Goal: Task Accomplishment & Management: Use online tool/utility

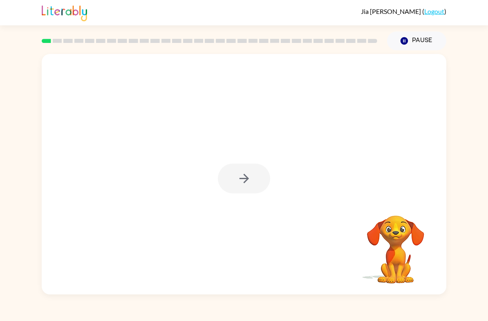
click at [431, 232] on video "Your browser must support playing .mp4 files to use Literably. Please try using…" at bounding box center [396, 244] width 82 height 82
click at [239, 181] on icon "button" at bounding box center [244, 178] width 14 height 14
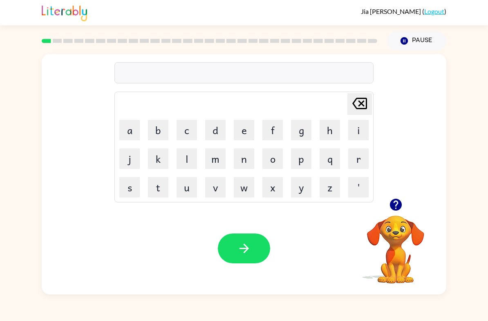
click at [405, 209] on button "button" at bounding box center [396, 204] width 21 height 21
click at [131, 185] on button "s" at bounding box center [129, 187] width 20 height 20
click at [332, 126] on button "h" at bounding box center [330, 130] width 20 height 20
click at [187, 189] on button "u" at bounding box center [187, 187] width 20 height 20
click at [128, 182] on button "s" at bounding box center [129, 187] width 20 height 20
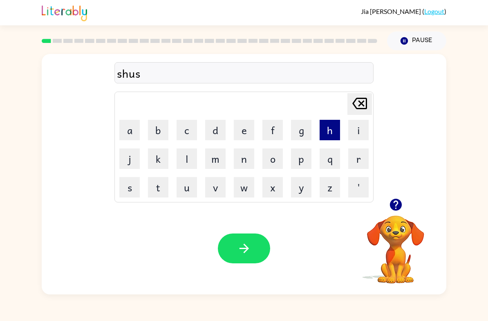
click at [331, 133] on button "h" at bounding box center [330, 130] width 20 height 20
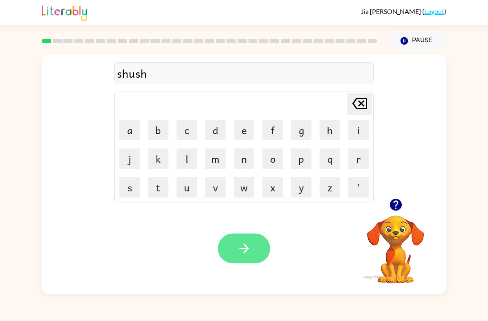
click at [252, 249] on button "button" at bounding box center [244, 249] width 52 height 30
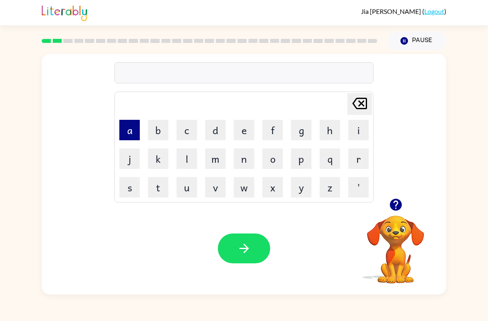
click at [127, 132] on button "a" at bounding box center [129, 130] width 20 height 20
click at [308, 157] on button "p" at bounding box center [301, 159] width 20 height 20
click at [250, 132] on button "e" at bounding box center [244, 130] width 20 height 20
click at [132, 129] on button "a" at bounding box center [129, 130] width 20 height 20
click at [360, 155] on button "r" at bounding box center [359, 159] width 20 height 20
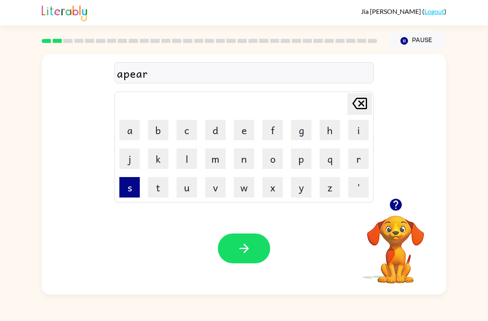
click at [132, 186] on button "s" at bounding box center [129, 187] width 20 height 20
click at [245, 137] on button "e" at bounding box center [244, 130] width 20 height 20
click at [126, 178] on button "s" at bounding box center [129, 187] width 20 height 20
click at [361, 106] on icon "[PERSON_NAME] last character input" at bounding box center [360, 104] width 20 height 20
click at [360, 104] on icon at bounding box center [360, 103] width 15 height 11
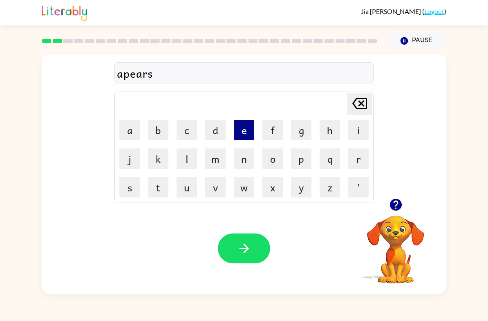
click at [246, 126] on button "e" at bounding box center [244, 130] width 20 height 20
click at [131, 191] on button "s" at bounding box center [129, 187] width 20 height 20
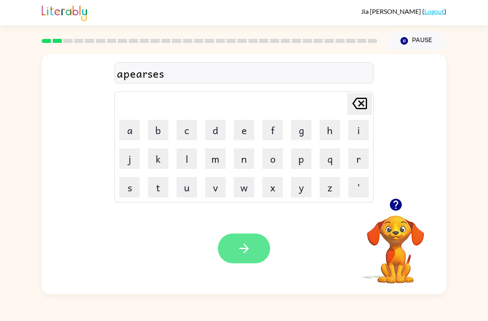
click at [250, 253] on icon "button" at bounding box center [244, 248] width 14 height 14
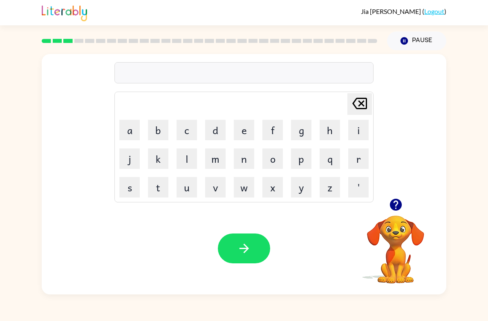
click at [394, 208] on icon "button" at bounding box center [396, 205] width 12 height 12
click at [300, 191] on button "y" at bounding box center [301, 187] width 20 height 20
click at [126, 132] on button "a" at bounding box center [129, 130] width 20 height 20
click at [357, 159] on button "r" at bounding box center [359, 159] width 20 height 20
click at [359, 101] on icon at bounding box center [360, 103] width 15 height 11
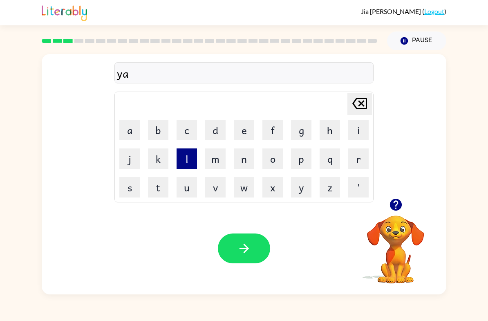
click at [193, 164] on button "l" at bounding box center [187, 159] width 20 height 20
click at [129, 191] on button "s" at bounding box center [129, 187] width 20 height 20
click at [361, 105] on icon at bounding box center [360, 103] width 15 height 11
click at [127, 122] on button "a" at bounding box center [129, 130] width 20 height 20
click at [245, 157] on button "n" at bounding box center [244, 159] width 20 height 20
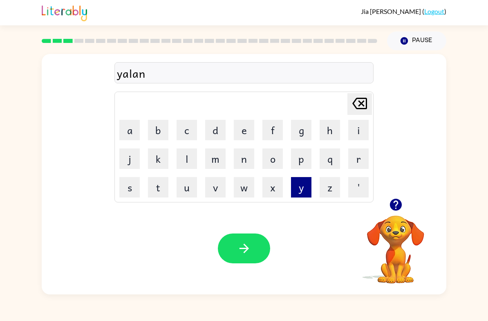
click at [306, 188] on button "y" at bounding box center [301, 187] width 20 height 20
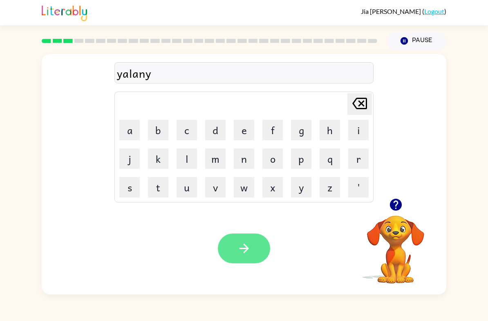
click at [256, 243] on button "button" at bounding box center [244, 249] width 52 height 30
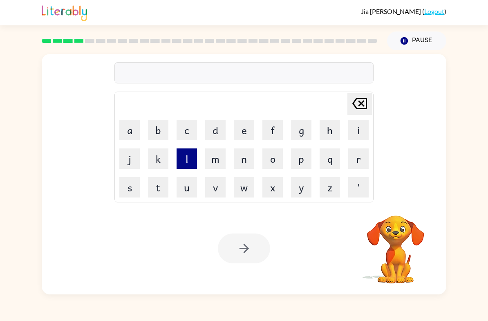
click at [184, 154] on button "l" at bounding box center [187, 159] width 20 height 20
click at [248, 133] on button "e" at bounding box center [244, 130] width 20 height 20
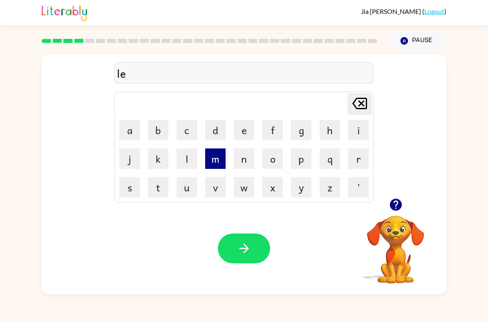
click at [212, 160] on button "m" at bounding box center [215, 159] width 20 height 20
click at [279, 157] on button "o" at bounding box center [273, 159] width 20 height 20
click at [251, 158] on button "n" at bounding box center [244, 159] width 20 height 20
click at [134, 132] on button "a" at bounding box center [129, 130] width 20 height 20
click at [216, 132] on button "d" at bounding box center [215, 130] width 20 height 20
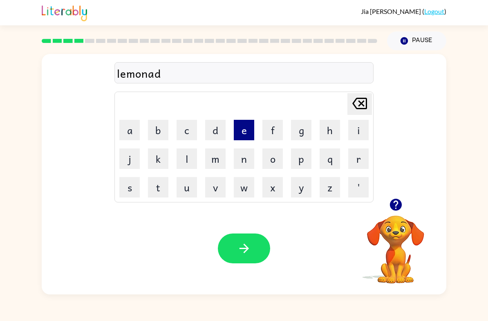
click at [252, 130] on button "e" at bounding box center [244, 130] width 20 height 20
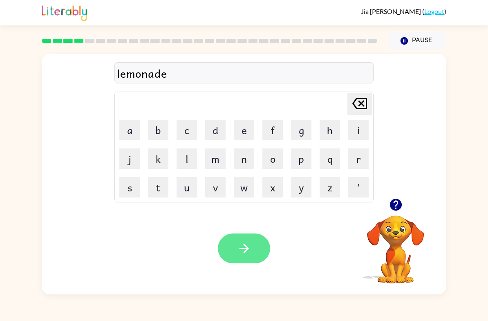
click at [258, 252] on button "button" at bounding box center [244, 249] width 52 height 30
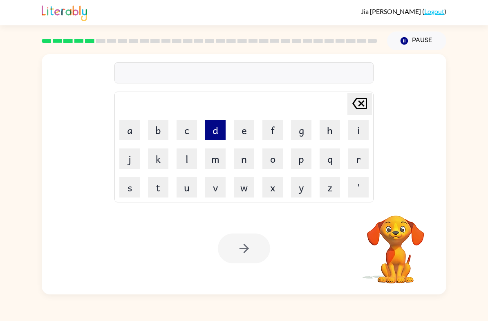
click at [220, 138] on button "d" at bounding box center [215, 130] width 20 height 20
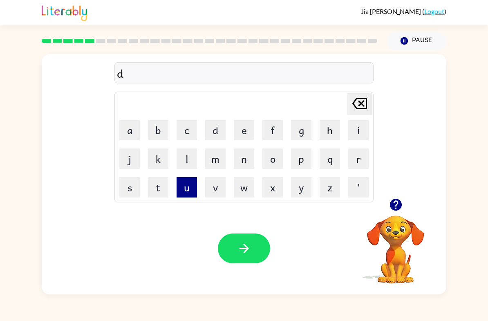
click at [186, 188] on button "u" at bounding box center [187, 187] width 20 height 20
click at [301, 163] on button "p" at bounding box center [301, 159] width 20 height 20
click at [184, 159] on button "l" at bounding box center [187, 159] width 20 height 20
click at [359, 131] on button "i" at bounding box center [359, 130] width 20 height 20
click at [186, 129] on button "c" at bounding box center [187, 130] width 20 height 20
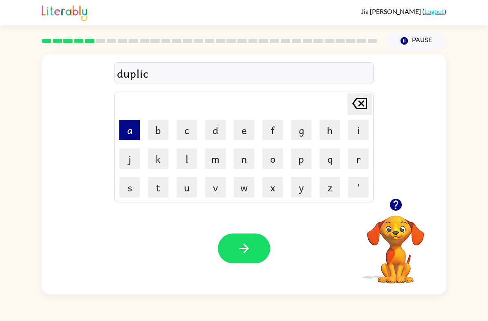
click at [135, 131] on button "a" at bounding box center [129, 130] width 20 height 20
click at [163, 182] on button "t" at bounding box center [158, 187] width 20 height 20
click at [239, 140] on button "e" at bounding box center [244, 130] width 20 height 20
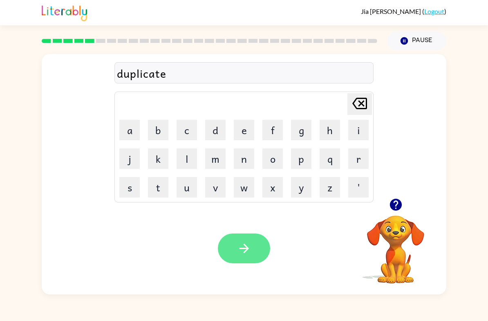
click at [259, 245] on button "button" at bounding box center [244, 249] width 52 height 30
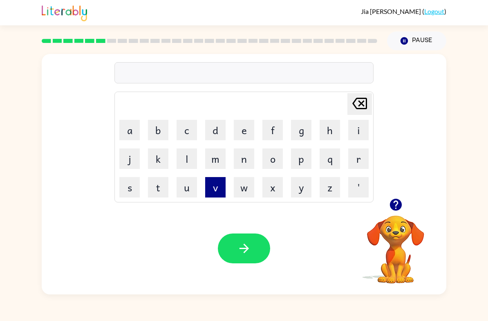
click at [222, 186] on button "v" at bounding box center [215, 187] width 20 height 20
click at [136, 136] on button "a" at bounding box center [129, 130] width 20 height 20
click at [189, 127] on button "c" at bounding box center [187, 130] width 20 height 20
click at [132, 189] on button "s" at bounding box center [129, 187] width 20 height 20
click at [160, 184] on button "t" at bounding box center [158, 187] width 20 height 20
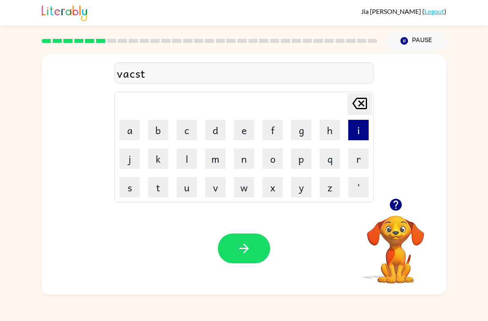
click at [356, 127] on button "i" at bounding box center [359, 130] width 20 height 20
click at [270, 160] on button "o" at bounding box center [273, 159] width 20 height 20
click at [188, 188] on button "u" at bounding box center [187, 187] width 20 height 20
click at [359, 99] on icon at bounding box center [360, 103] width 15 height 11
click at [243, 163] on button "n" at bounding box center [244, 159] width 20 height 20
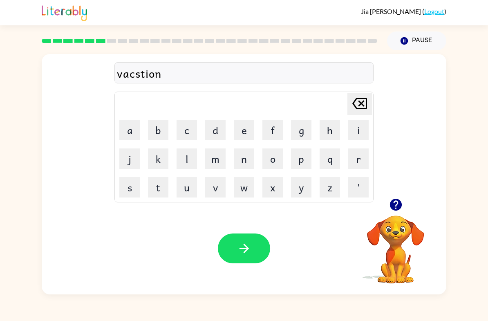
click at [356, 102] on icon at bounding box center [360, 103] width 15 height 11
click at [355, 103] on icon at bounding box center [360, 103] width 15 height 11
click at [359, 100] on icon "[PERSON_NAME] last character input" at bounding box center [360, 104] width 20 height 20
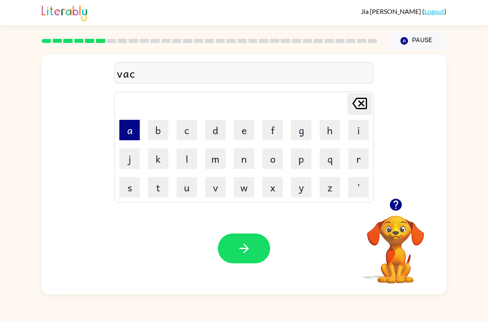
click at [130, 135] on button "a" at bounding box center [129, 130] width 20 height 20
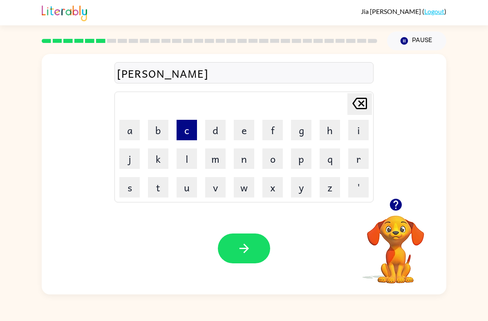
click at [185, 128] on button "c" at bounding box center [187, 130] width 20 height 20
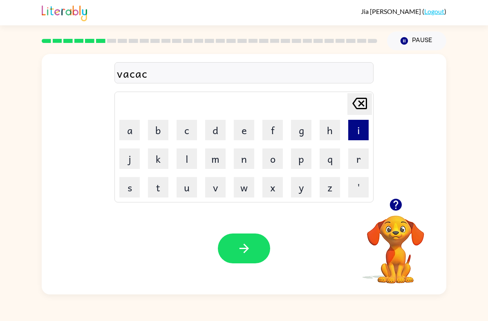
click at [355, 129] on button "i" at bounding box center [359, 130] width 20 height 20
click at [277, 155] on button "o" at bounding box center [273, 159] width 20 height 20
click at [248, 158] on button "n" at bounding box center [244, 159] width 20 height 20
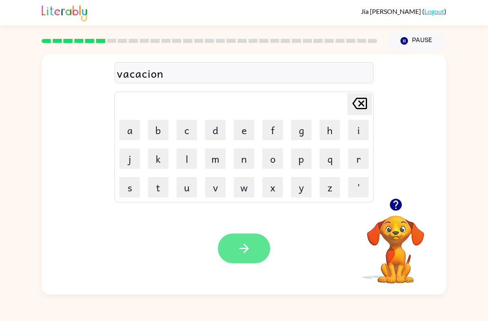
click at [253, 248] on button "button" at bounding box center [244, 249] width 52 height 30
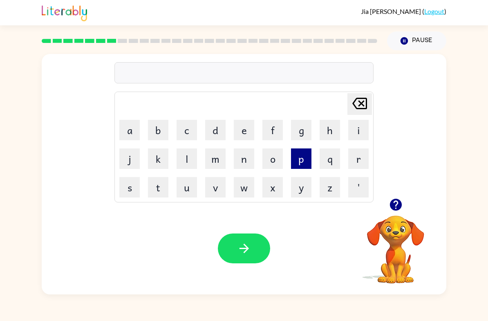
click at [306, 156] on button "p" at bounding box center [301, 159] width 20 height 20
click at [188, 188] on button "u" at bounding box center [187, 187] width 20 height 20
click at [216, 131] on button "d" at bounding box center [215, 130] width 20 height 20
click at [215, 131] on button "d" at bounding box center [215, 130] width 20 height 20
click at [187, 158] on button "l" at bounding box center [187, 159] width 20 height 20
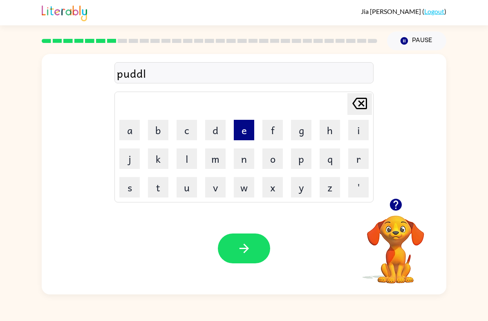
click at [245, 134] on button "e" at bounding box center [244, 130] width 20 height 20
click at [397, 211] on icon "button" at bounding box center [396, 205] width 14 height 14
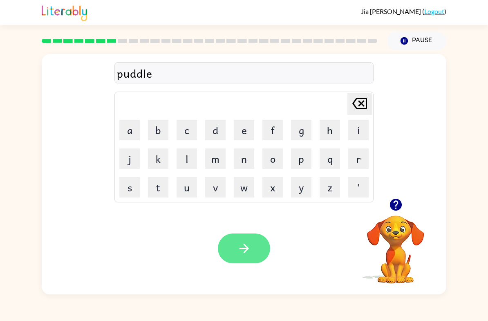
click at [245, 239] on button "button" at bounding box center [244, 249] width 52 height 30
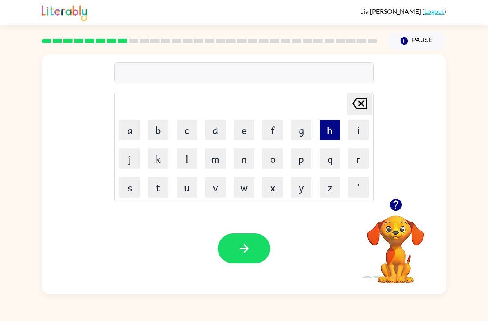
click at [333, 131] on button "h" at bounding box center [330, 130] width 20 height 20
click at [131, 156] on button "j" at bounding box center [129, 159] width 20 height 20
click at [361, 107] on icon "[PERSON_NAME] last character input" at bounding box center [360, 104] width 20 height 20
click at [130, 126] on button "a" at bounding box center [129, 130] width 20 height 20
click at [361, 160] on button "r" at bounding box center [359, 159] width 20 height 20
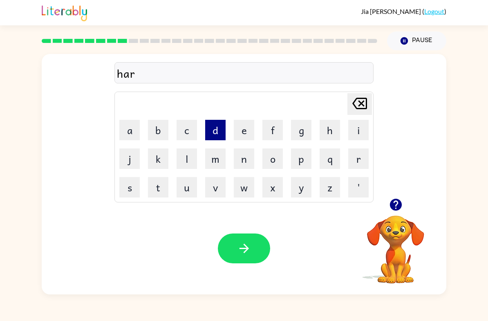
click at [217, 131] on button "d" at bounding box center [215, 130] width 20 height 20
click at [361, 128] on button "i" at bounding box center [359, 130] width 20 height 20
click at [186, 135] on button "c" at bounding box center [187, 130] width 20 height 20
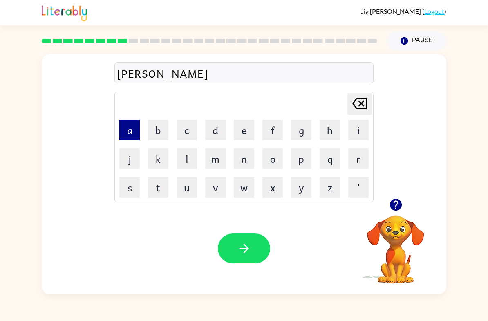
click at [128, 130] on button "a" at bounding box center [129, 130] width 20 height 20
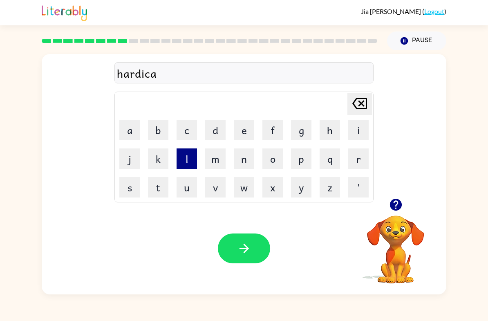
click at [193, 159] on button "l" at bounding box center [187, 159] width 20 height 20
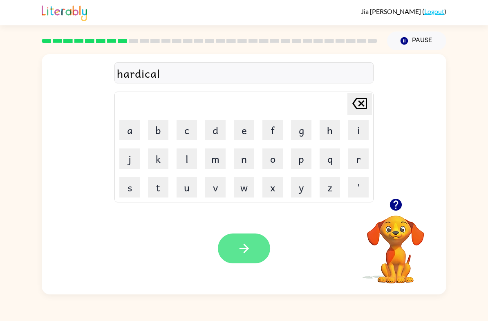
click at [257, 251] on button "button" at bounding box center [244, 249] width 52 height 30
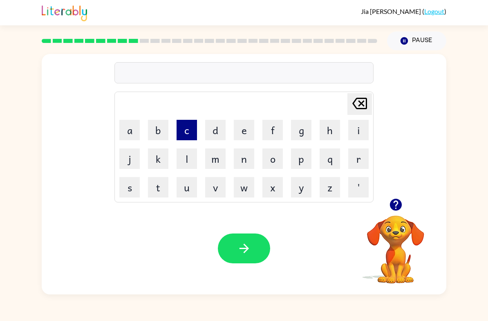
click at [188, 134] on button "c" at bounding box center [187, 130] width 20 height 20
click at [133, 129] on button "a" at bounding box center [129, 130] width 20 height 20
click at [307, 167] on button "p" at bounding box center [301, 159] width 20 height 20
click at [151, 181] on button "t" at bounding box center [158, 187] width 20 height 20
click at [189, 190] on button "u" at bounding box center [187, 187] width 20 height 20
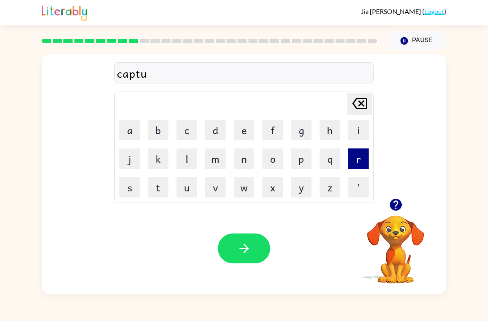
click at [355, 157] on button "r" at bounding box center [359, 159] width 20 height 20
click at [243, 136] on button "e" at bounding box center [244, 130] width 20 height 20
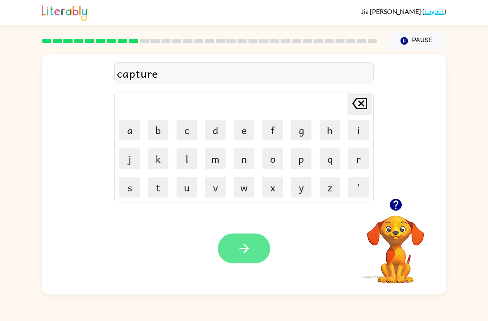
click at [248, 253] on icon "button" at bounding box center [244, 248] width 14 height 14
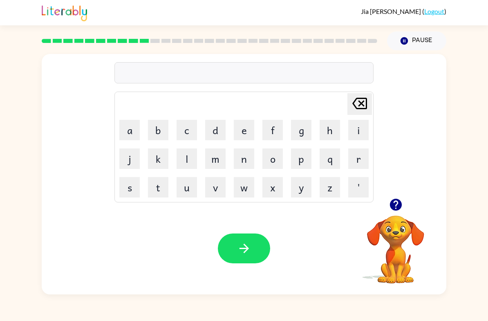
click at [397, 214] on button "button" at bounding box center [396, 204] width 21 height 21
click at [302, 163] on button "p" at bounding box center [301, 159] width 20 height 20
click at [359, 153] on button "r" at bounding box center [359, 159] width 20 height 20
click at [245, 130] on button "e" at bounding box center [244, 130] width 20 height 20
click at [133, 178] on button "s" at bounding box center [129, 187] width 20 height 20
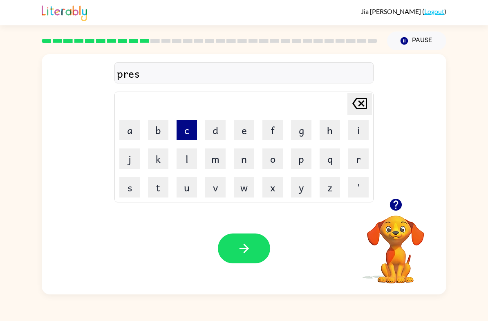
click at [190, 133] on button "c" at bounding box center [187, 130] width 20 height 20
click at [327, 133] on button "h" at bounding box center [330, 130] width 20 height 20
click at [280, 160] on button "o" at bounding box center [273, 159] width 20 height 20
click at [277, 160] on button "o" at bounding box center [273, 159] width 20 height 20
click at [191, 159] on button "l" at bounding box center [187, 159] width 20 height 20
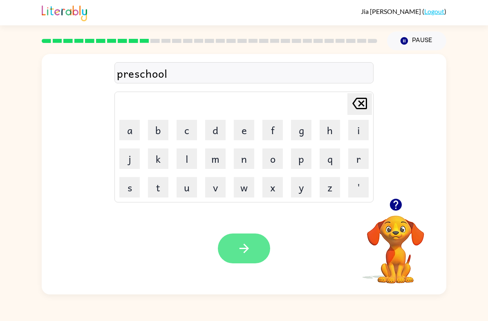
click at [256, 247] on button "button" at bounding box center [244, 249] width 52 height 30
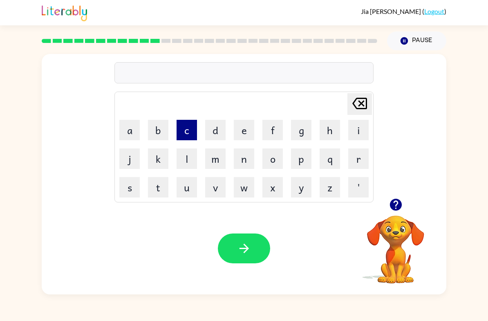
click at [185, 129] on button "c" at bounding box center [187, 130] width 20 height 20
click at [396, 204] on icon "button" at bounding box center [396, 205] width 12 height 12
click at [354, 158] on button "r" at bounding box center [359, 159] width 20 height 20
click at [131, 140] on button "a" at bounding box center [129, 130] width 20 height 20
click at [216, 188] on button "v" at bounding box center [215, 187] width 20 height 20
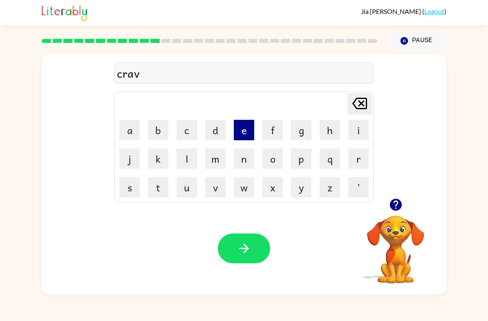
click at [241, 129] on button "e" at bounding box center [244, 130] width 20 height 20
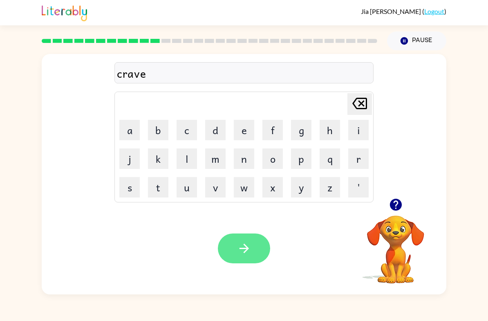
click at [251, 260] on button "button" at bounding box center [244, 249] width 52 height 30
click at [403, 204] on icon "button" at bounding box center [396, 205] width 14 height 14
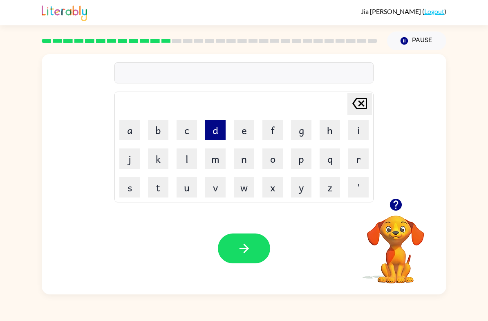
click at [216, 135] on button "d" at bounding box center [215, 130] width 20 height 20
click at [357, 132] on button "i" at bounding box center [359, 130] width 20 height 20
click at [193, 130] on button "c" at bounding box center [187, 130] width 20 height 20
click at [155, 191] on button "t" at bounding box center [158, 187] width 20 height 20
click at [128, 134] on button "a" at bounding box center [129, 130] width 20 height 20
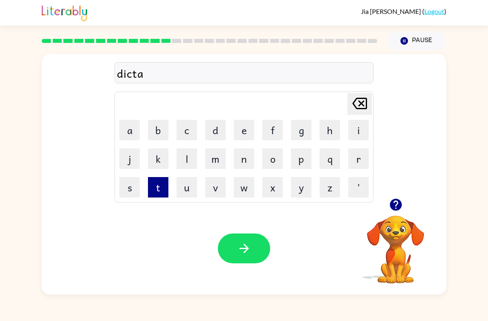
click at [161, 189] on button "t" at bounding box center [158, 187] width 20 height 20
click at [239, 129] on button "e" at bounding box center [244, 130] width 20 height 20
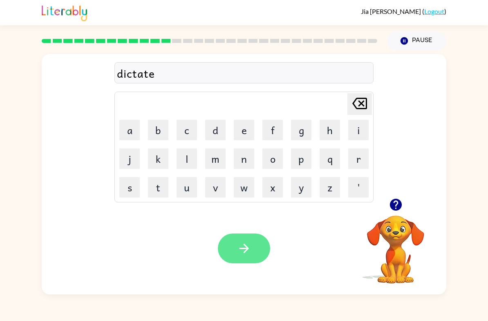
click at [247, 248] on icon "button" at bounding box center [243, 248] width 9 height 9
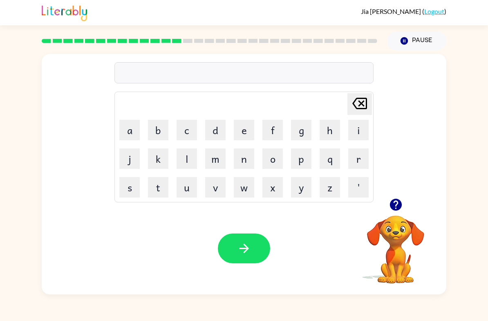
click at [401, 214] on button "button" at bounding box center [396, 204] width 21 height 21
click at [403, 205] on icon "button" at bounding box center [396, 205] width 14 height 14
click at [303, 159] on button "p" at bounding box center [301, 159] width 20 height 20
click at [134, 135] on button "a" at bounding box center [129, 130] width 20 height 20
click at [307, 191] on button "y" at bounding box center [301, 187] width 20 height 20
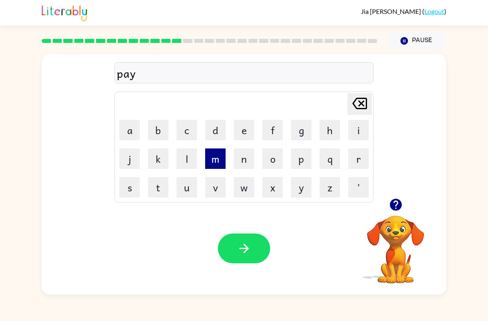
click at [218, 155] on button "m" at bounding box center [215, 159] width 20 height 20
click at [243, 128] on button "e" at bounding box center [244, 130] width 20 height 20
click at [234, 157] on button "n" at bounding box center [244, 159] width 20 height 20
click at [159, 192] on button "t" at bounding box center [158, 187] width 20 height 20
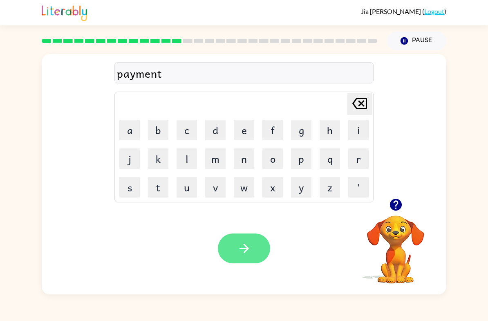
click at [256, 248] on button "button" at bounding box center [244, 249] width 52 height 30
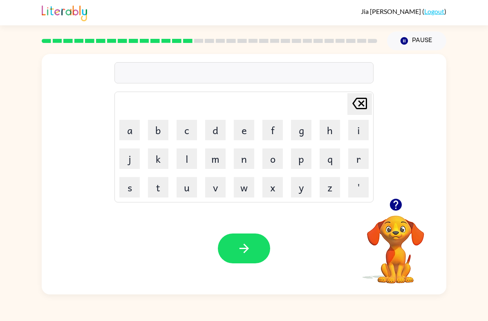
click at [400, 222] on video "Your browser must support playing .mp4 files to use Literably. Please try using…" at bounding box center [396, 244] width 82 height 82
click at [397, 202] on icon "button" at bounding box center [396, 205] width 14 height 14
click at [217, 163] on button "m" at bounding box center [215, 159] width 20 height 20
click at [137, 135] on button "a" at bounding box center [129, 130] width 20 height 20
click at [400, 198] on icon "button" at bounding box center [396, 205] width 14 height 14
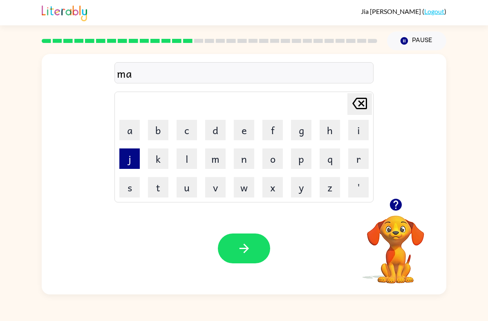
click at [134, 162] on button "j" at bounding box center [129, 159] width 20 height 20
click at [279, 162] on button "o" at bounding box center [273, 159] width 20 height 20
click at [358, 160] on button "r" at bounding box center [359, 159] width 20 height 20
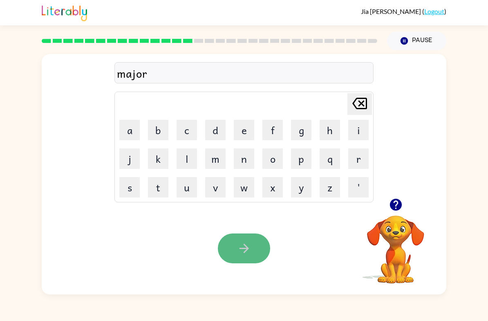
click at [245, 245] on icon "button" at bounding box center [244, 248] width 14 height 14
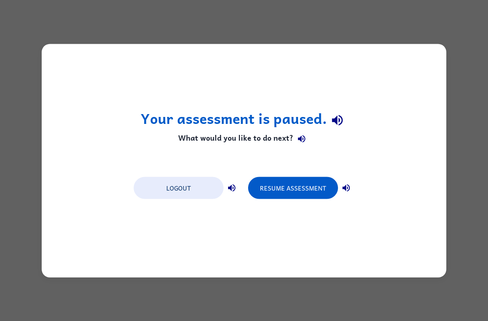
click at [277, 189] on button "Resume Assessment" at bounding box center [293, 188] width 90 height 22
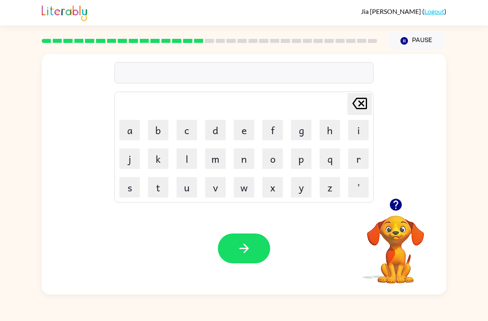
click at [401, 201] on icon "button" at bounding box center [396, 205] width 14 height 14
click at [131, 182] on button "s" at bounding box center [129, 187] width 20 height 20
click at [329, 168] on button "q" at bounding box center [330, 159] width 20 height 20
click at [372, 103] on button "[PERSON_NAME] last character input" at bounding box center [360, 104] width 25 height 22
click at [302, 158] on button "p" at bounding box center [301, 159] width 20 height 20
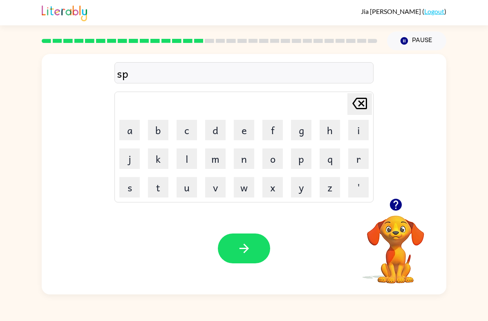
click at [129, 130] on button "a" at bounding box center [129, 130] width 20 height 20
click at [155, 157] on button "k" at bounding box center [158, 159] width 20 height 20
click at [238, 123] on button "e" at bounding box center [244, 130] width 20 height 20
click at [361, 102] on icon "[PERSON_NAME] last character input" at bounding box center [360, 104] width 20 height 20
click at [360, 101] on icon "[PERSON_NAME] last character input" at bounding box center [360, 104] width 20 height 20
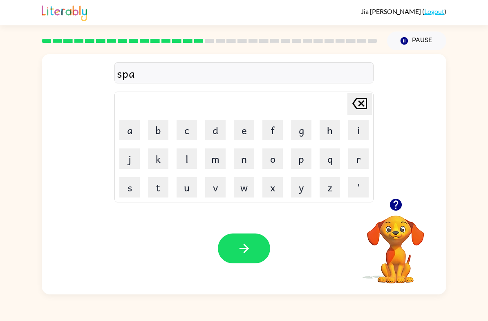
click at [365, 156] on button "r" at bounding box center [359, 159] width 20 height 20
click at [160, 157] on button "k" at bounding box center [158, 159] width 20 height 20
click at [257, 253] on button "button" at bounding box center [244, 249] width 52 height 30
click at [127, 124] on button "a" at bounding box center [129, 130] width 20 height 20
click at [360, 107] on icon "[PERSON_NAME] last character input" at bounding box center [360, 104] width 20 height 20
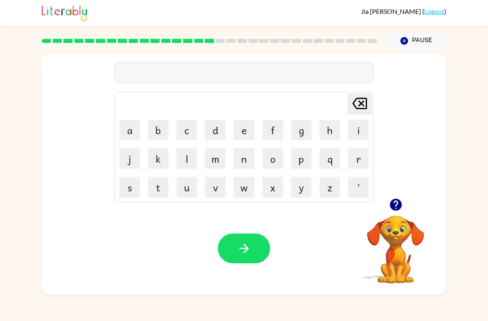
click at [306, 154] on button "p" at bounding box center [301, 159] width 20 height 20
click at [124, 128] on button "a" at bounding box center [129, 130] width 20 height 20
click at [194, 189] on button "u" at bounding box center [187, 187] width 20 height 20
click at [187, 158] on button "l" at bounding box center [187, 159] width 20 height 20
click at [241, 133] on button "e" at bounding box center [244, 130] width 20 height 20
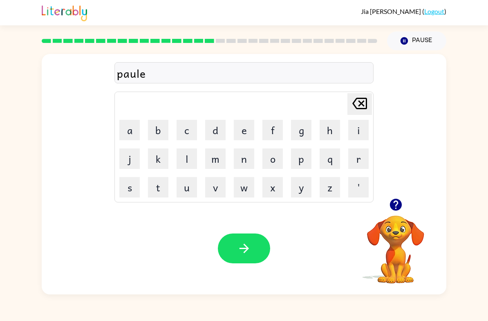
click at [362, 106] on icon at bounding box center [360, 103] width 15 height 11
click at [257, 247] on button "button" at bounding box center [244, 249] width 52 height 30
click at [398, 208] on icon "button" at bounding box center [396, 205] width 12 height 12
click at [133, 188] on button "s" at bounding box center [129, 187] width 20 height 20
click at [304, 161] on button "p" at bounding box center [301, 159] width 20 height 20
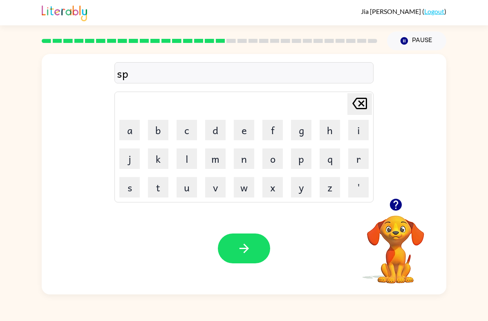
click at [361, 130] on button "i" at bounding box center [359, 130] width 20 height 20
click at [248, 162] on button "n" at bounding box center [244, 159] width 20 height 20
click at [362, 131] on button "i" at bounding box center [359, 130] width 20 height 20
click at [239, 158] on button "n" at bounding box center [244, 159] width 20 height 20
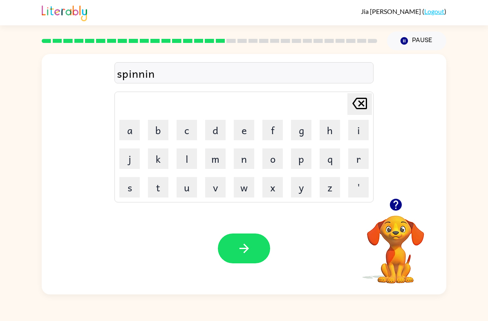
click at [307, 132] on button "g" at bounding box center [301, 130] width 20 height 20
click at [254, 246] on button "button" at bounding box center [244, 249] width 52 height 30
click at [386, 209] on button "button" at bounding box center [396, 204] width 21 height 21
click at [401, 207] on icon "button" at bounding box center [396, 205] width 12 height 12
click at [362, 160] on button "r" at bounding box center [359, 159] width 20 height 20
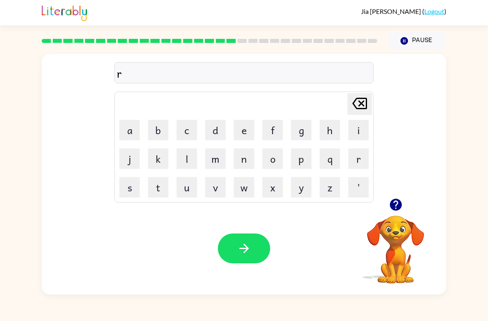
click at [129, 131] on button "a" at bounding box center [129, 130] width 20 height 20
click at [307, 163] on button "p" at bounding box center [301, 159] width 20 height 20
click at [362, 138] on button "i" at bounding box center [359, 130] width 20 height 20
click at [241, 132] on button "e" at bounding box center [244, 130] width 20 height 20
click at [134, 188] on button "s" at bounding box center [129, 187] width 20 height 20
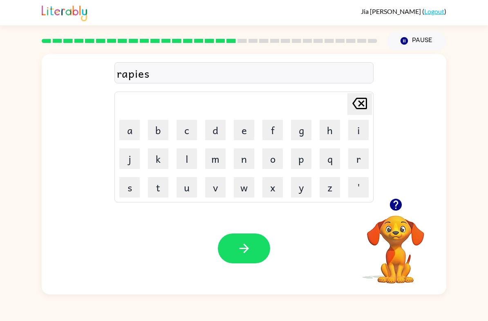
click at [158, 183] on button "t" at bounding box center [158, 187] width 20 height 20
click at [251, 247] on icon "button" at bounding box center [244, 248] width 14 height 14
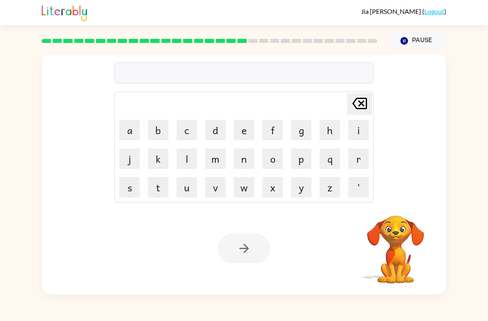
click at [353, 129] on button "i" at bounding box center [359, 130] width 20 height 20
click at [248, 160] on button "n" at bounding box center [244, 159] width 20 height 20
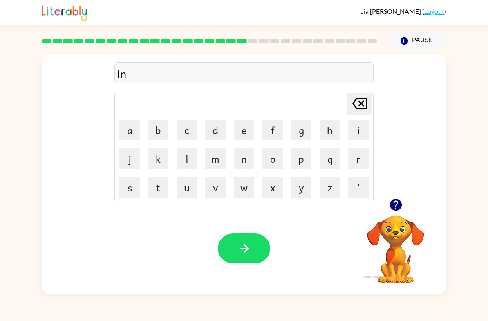
click at [194, 131] on button "c" at bounding box center [187, 130] width 20 height 20
click at [367, 158] on button "r" at bounding box center [359, 159] width 20 height 20
click at [250, 134] on button "e" at bounding box center [244, 130] width 20 height 20
click at [214, 126] on button "d" at bounding box center [215, 130] width 20 height 20
click at [365, 128] on button "i" at bounding box center [359, 130] width 20 height 20
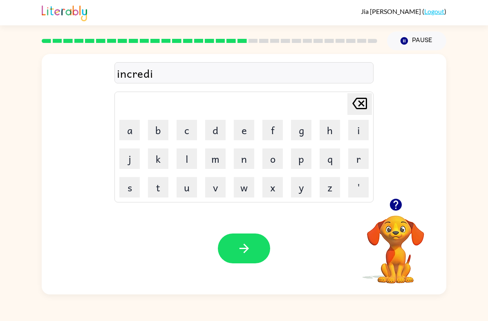
click at [160, 128] on button "b" at bounding box center [158, 130] width 20 height 20
click at [191, 154] on button "l" at bounding box center [187, 159] width 20 height 20
click at [246, 134] on button "e" at bounding box center [244, 130] width 20 height 20
click at [248, 250] on icon "button" at bounding box center [244, 248] width 14 height 14
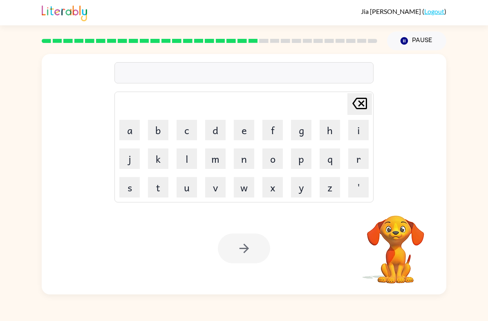
click at [189, 162] on button "l" at bounding box center [187, 159] width 20 height 20
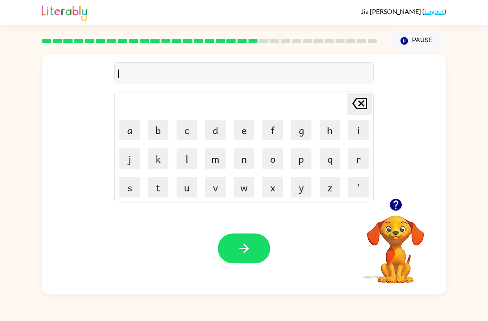
click at [135, 182] on button "s" at bounding box center [129, 187] width 20 height 20
click at [362, 99] on icon at bounding box center [360, 103] width 15 height 11
click at [364, 133] on button "i" at bounding box center [359, 130] width 20 height 20
click at [128, 187] on button "s" at bounding box center [129, 187] width 20 height 20
click at [155, 191] on button "t" at bounding box center [158, 187] width 20 height 20
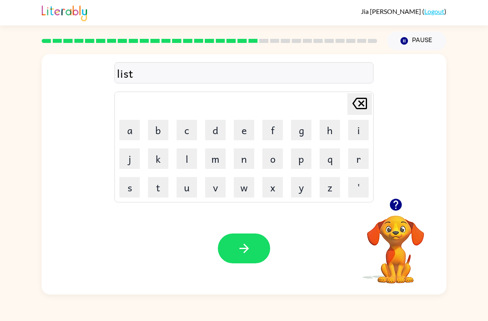
click at [242, 128] on button "e" at bounding box center [244, 130] width 20 height 20
click at [247, 168] on button "n" at bounding box center [244, 159] width 20 height 20
click at [254, 253] on button "button" at bounding box center [244, 249] width 52 height 30
click at [218, 129] on button "d" at bounding box center [215, 130] width 20 height 20
click at [276, 164] on button "o" at bounding box center [273, 159] width 20 height 20
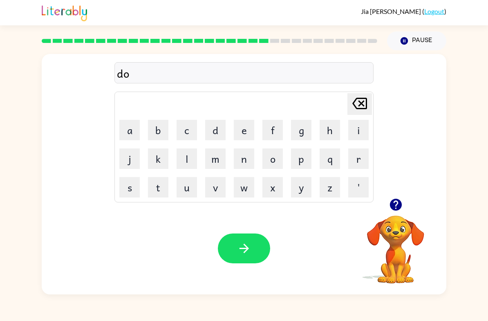
click at [221, 160] on button "m" at bounding box center [215, 159] width 20 height 20
click at [358, 133] on button "i" at bounding box center [359, 130] width 20 height 20
click at [245, 166] on button "n" at bounding box center [244, 159] width 20 height 20
click at [136, 132] on button "a" at bounding box center [129, 130] width 20 height 20
click at [150, 192] on button "t" at bounding box center [158, 187] width 20 height 20
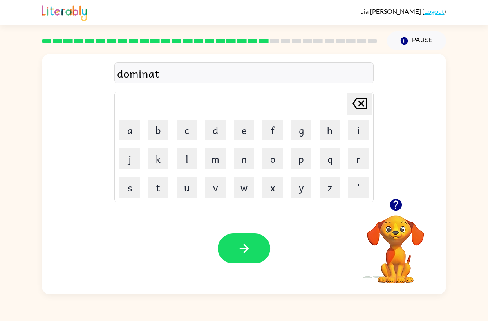
click at [234, 132] on button "e" at bounding box center [244, 130] width 20 height 20
click at [254, 232] on div "Your browser must support playing .mp4 files to use Literably. Please try using…" at bounding box center [244, 249] width 405 height 92
click at [250, 248] on icon "button" at bounding box center [244, 248] width 14 height 14
click at [400, 210] on icon "button" at bounding box center [396, 205] width 14 height 14
click at [136, 186] on button "s" at bounding box center [129, 187] width 20 height 20
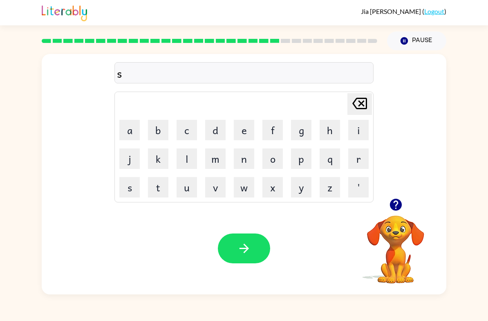
click at [355, 133] on button "i" at bounding box center [359, 130] width 20 height 20
click at [137, 189] on button "s" at bounding box center [129, 187] width 20 height 20
click at [163, 191] on button "t" at bounding box center [158, 187] width 20 height 20
click at [138, 122] on button "a" at bounding box center [129, 130] width 20 height 20
click at [245, 166] on button "n" at bounding box center [244, 159] width 20 height 20
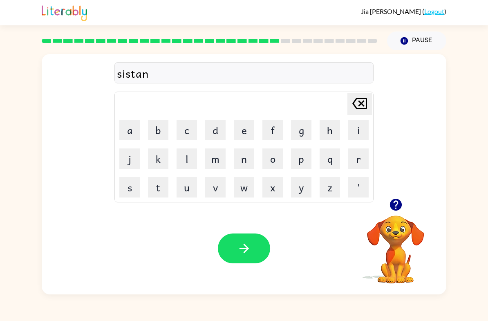
click at [238, 132] on button "e" at bounding box center [244, 130] width 20 height 20
click at [253, 237] on button "button" at bounding box center [244, 249] width 52 height 30
click at [401, 210] on icon "button" at bounding box center [396, 205] width 14 height 14
click at [249, 197] on button "w" at bounding box center [244, 187] width 20 height 20
click at [275, 161] on button "o" at bounding box center [273, 159] width 20 height 20
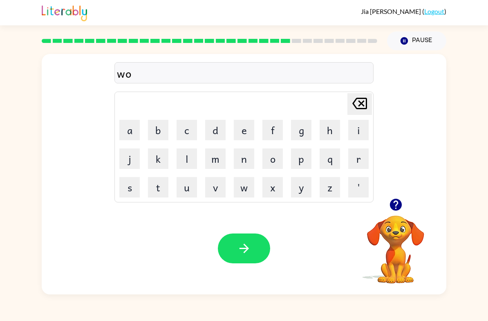
click at [353, 162] on button "r" at bounding box center [359, 159] width 20 height 20
click at [219, 138] on button "d" at bounding box center [215, 130] width 20 height 20
click at [300, 188] on button "y" at bounding box center [301, 187] width 20 height 20
click at [252, 248] on button "button" at bounding box center [244, 249] width 52 height 30
click at [360, 159] on button "r" at bounding box center [359, 159] width 20 height 20
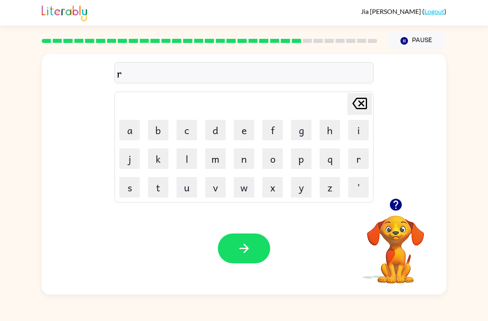
click at [241, 131] on button "e" at bounding box center [244, 130] width 20 height 20
click at [186, 164] on button "l" at bounding box center [187, 159] width 20 height 20
click at [133, 132] on button "a" at bounding box center [129, 130] width 20 height 20
click at [162, 190] on button "t" at bounding box center [158, 187] width 20 height 20
click at [245, 134] on button "e" at bounding box center [244, 130] width 20 height 20
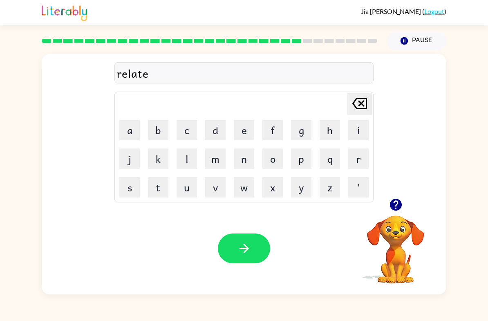
click at [225, 138] on button "d" at bounding box center [215, 130] width 20 height 20
click at [246, 247] on icon "button" at bounding box center [243, 248] width 9 height 9
click at [398, 212] on icon "button" at bounding box center [396, 205] width 14 height 14
click at [139, 162] on button "j" at bounding box center [129, 159] width 20 height 20
click at [362, 106] on icon "[PERSON_NAME] last character input" at bounding box center [360, 104] width 20 height 20
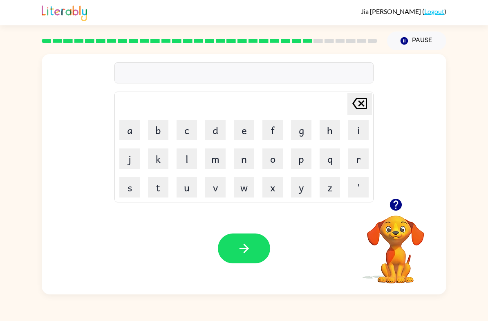
click at [161, 162] on button "k" at bounding box center [158, 159] width 20 height 20
click at [356, 133] on button "i" at bounding box center [359, 130] width 20 height 20
click at [161, 189] on button "t" at bounding box center [158, 187] width 20 height 20
click at [243, 132] on button "e" at bounding box center [244, 130] width 20 height 20
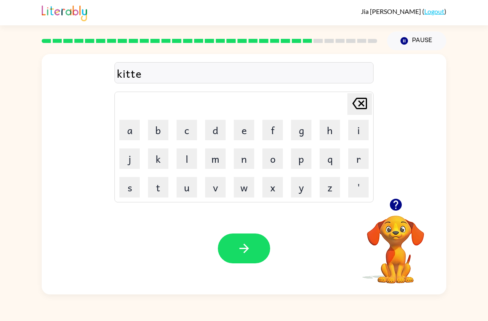
click at [244, 177] on button "w" at bounding box center [244, 187] width 20 height 20
click at [367, 103] on icon at bounding box center [360, 103] width 15 height 11
click at [245, 163] on button "n" at bounding box center [244, 159] width 20 height 20
click at [245, 244] on icon "button" at bounding box center [244, 248] width 14 height 14
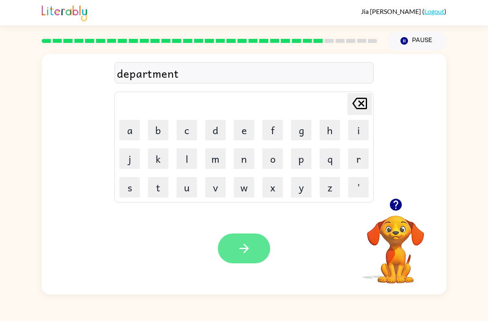
click at [236, 245] on button "button" at bounding box center [244, 249] width 52 height 30
click at [241, 244] on icon "button" at bounding box center [244, 248] width 14 height 14
